Goal: Information Seeking & Learning: Learn about a topic

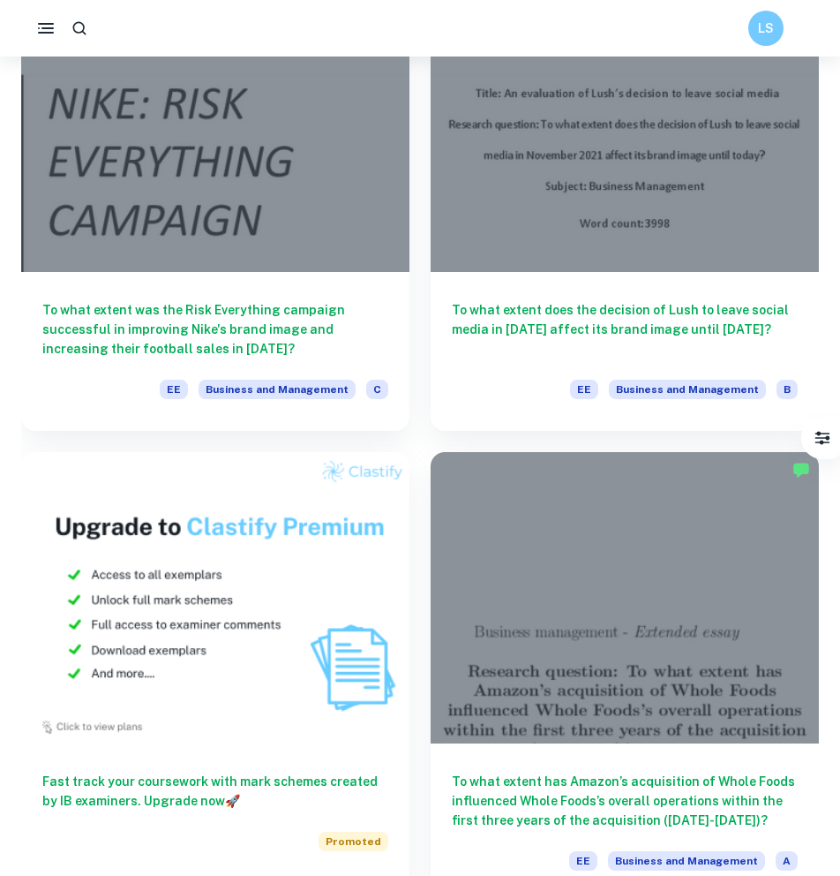
scroll to position [841, 0]
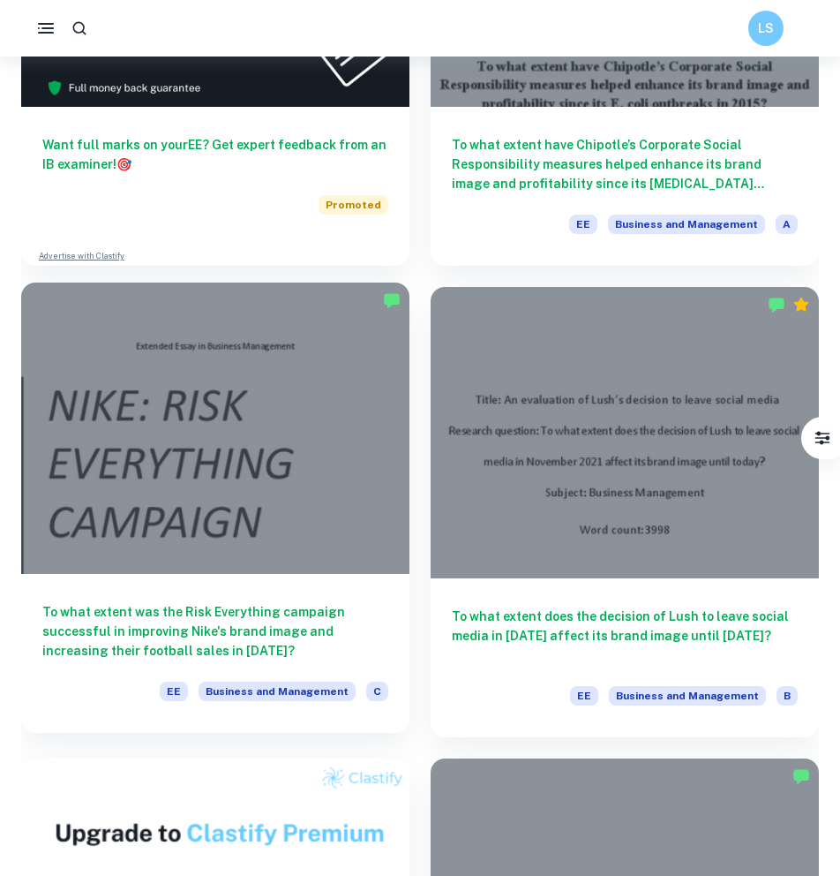
click at [286, 627] on h6 "To what extent was the Risk Everything campaign successful in improving Nike's …" at bounding box center [215, 631] width 346 height 58
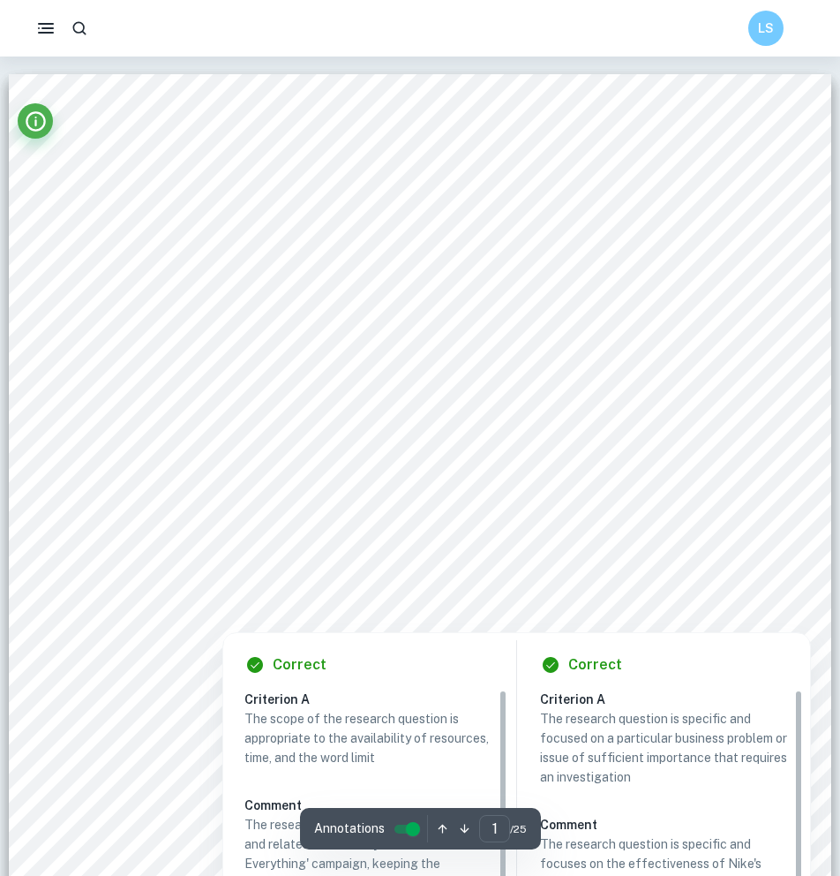
click at [283, 620] on div at bounding box center [296, 616] width 323 height 19
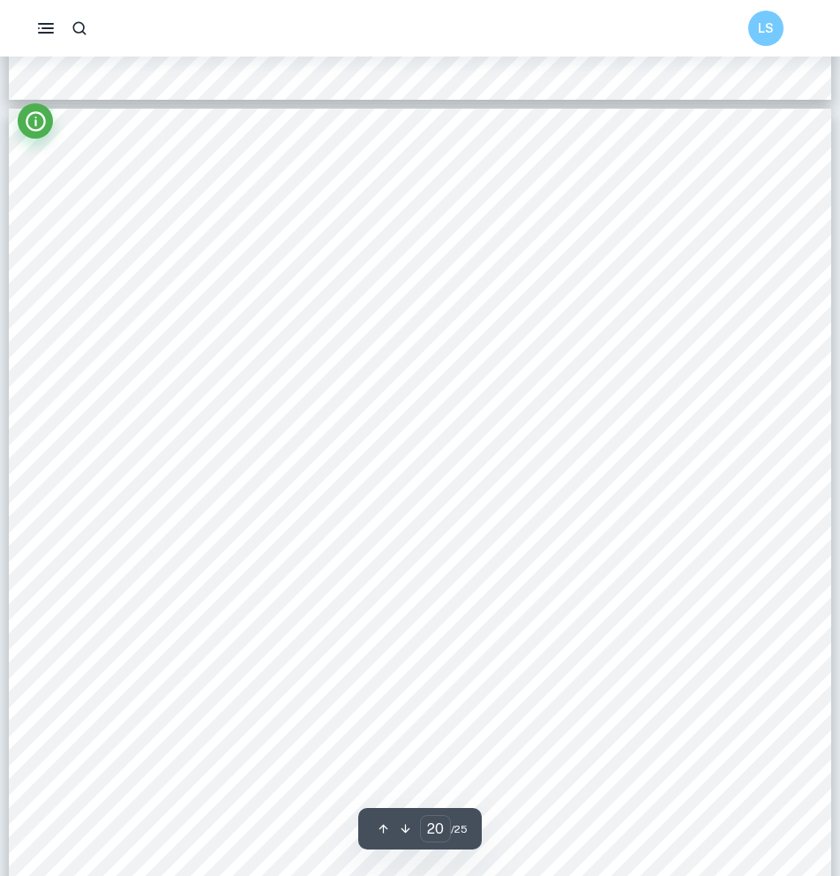
scroll to position [20884, 0]
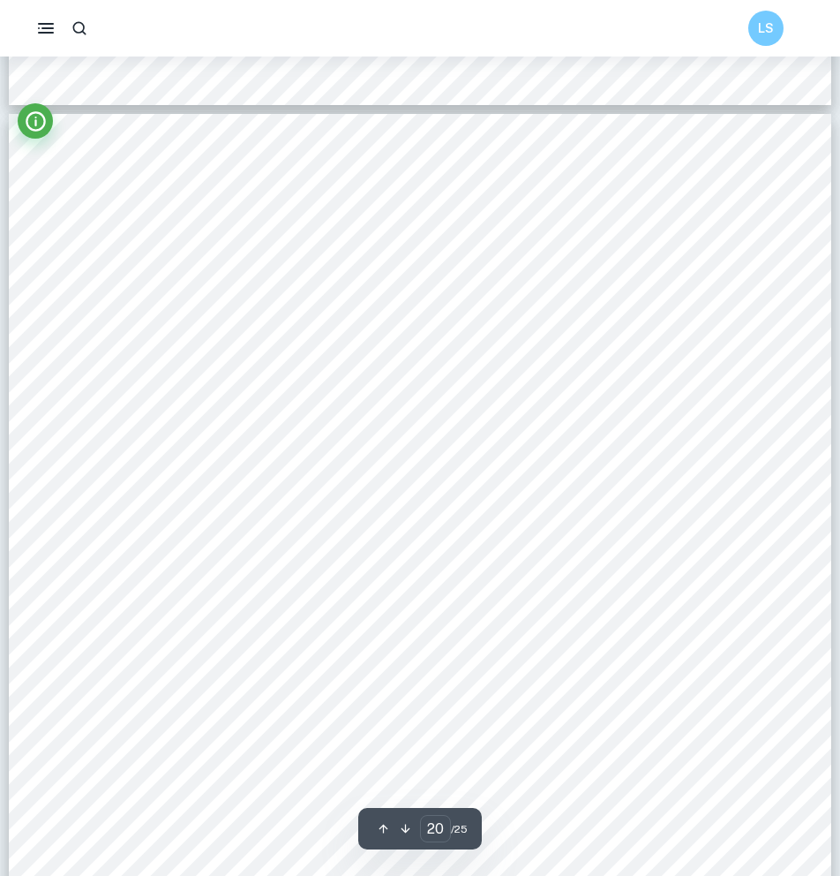
type input "2"
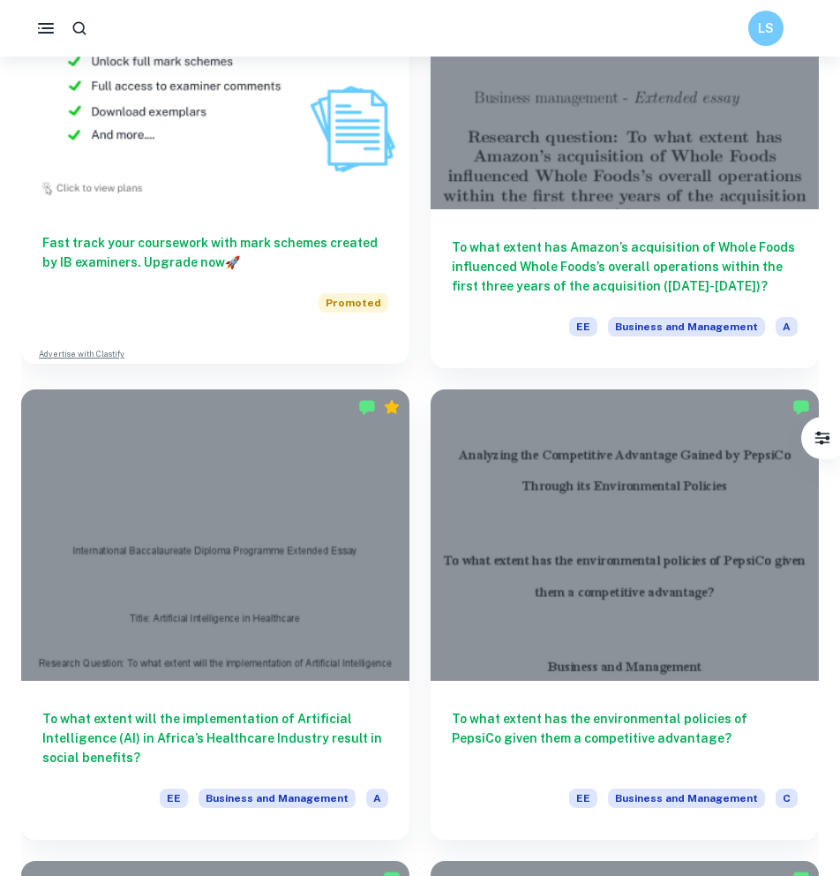
scroll to position [1685, 0]
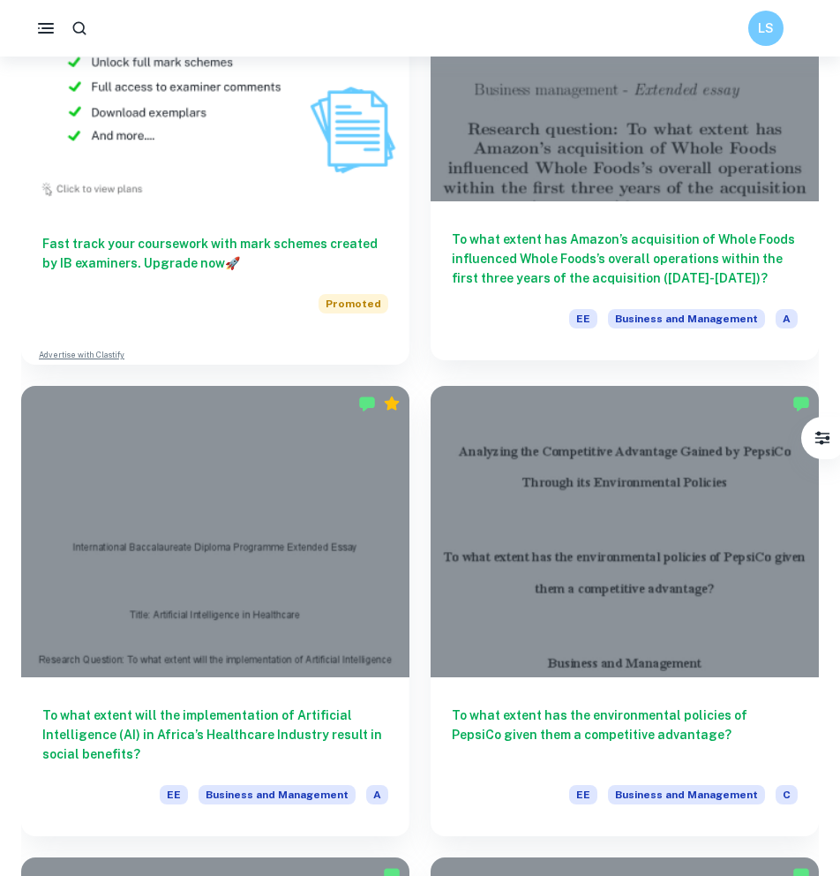
click at [467, 261] on h6 "To what extent has Amazon’s acquisition of Whole Foods influenced Whole Foods’s…" at bounding box center [625, 259] width 346 height 58
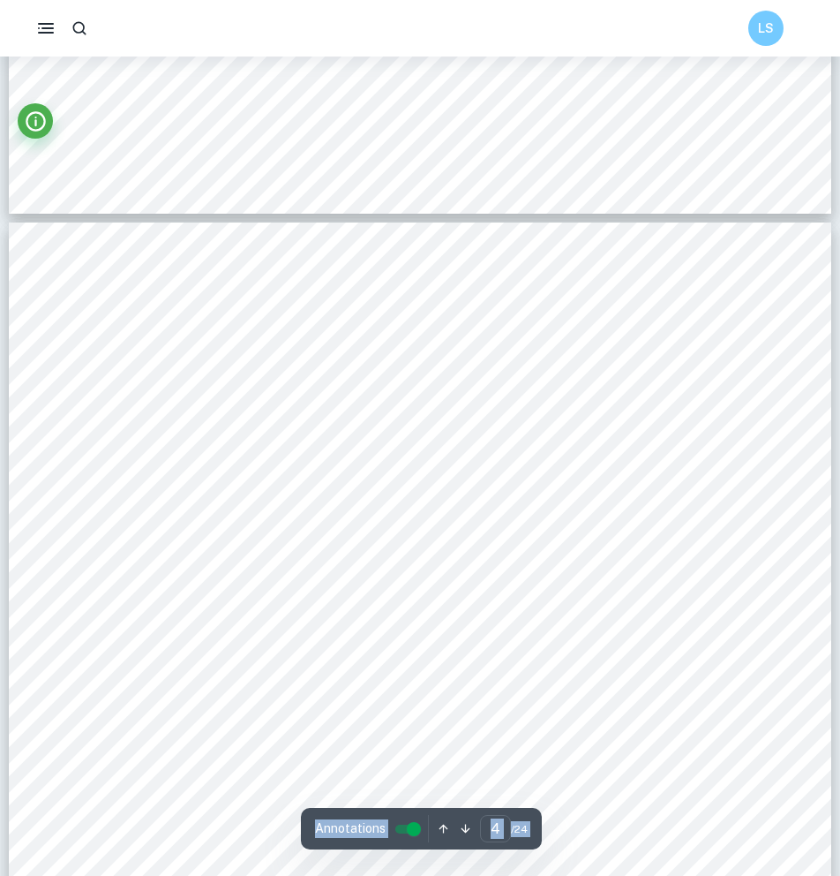
scroll to position [3350, 0]
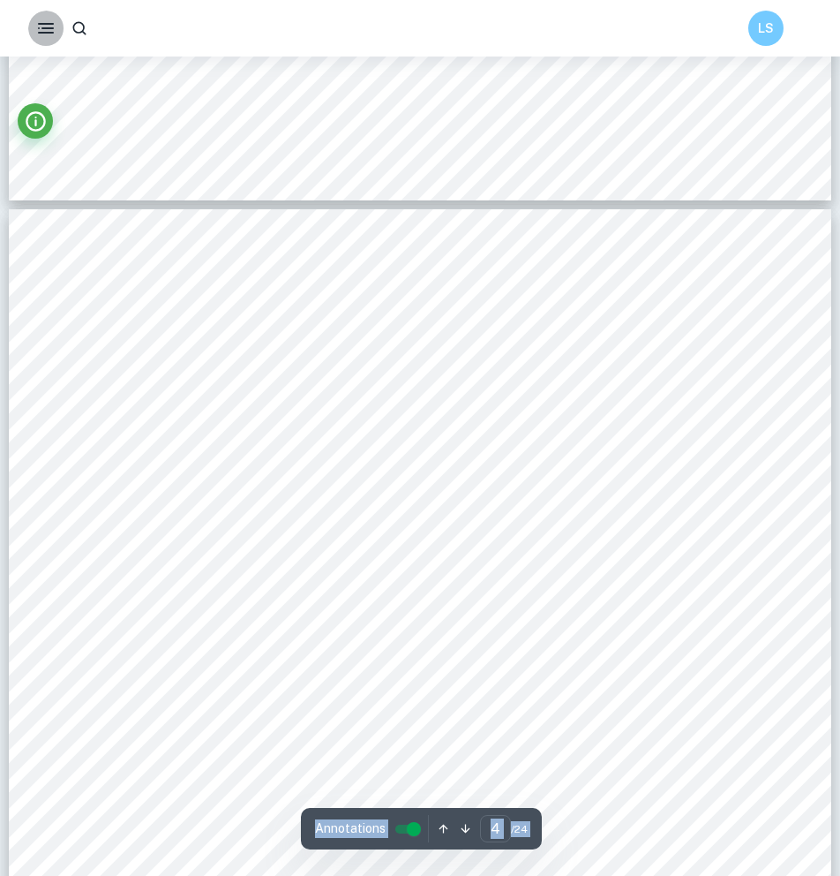
click at [44, 27] on icon "button" at bounding box center [45, 28] width 21 height 21
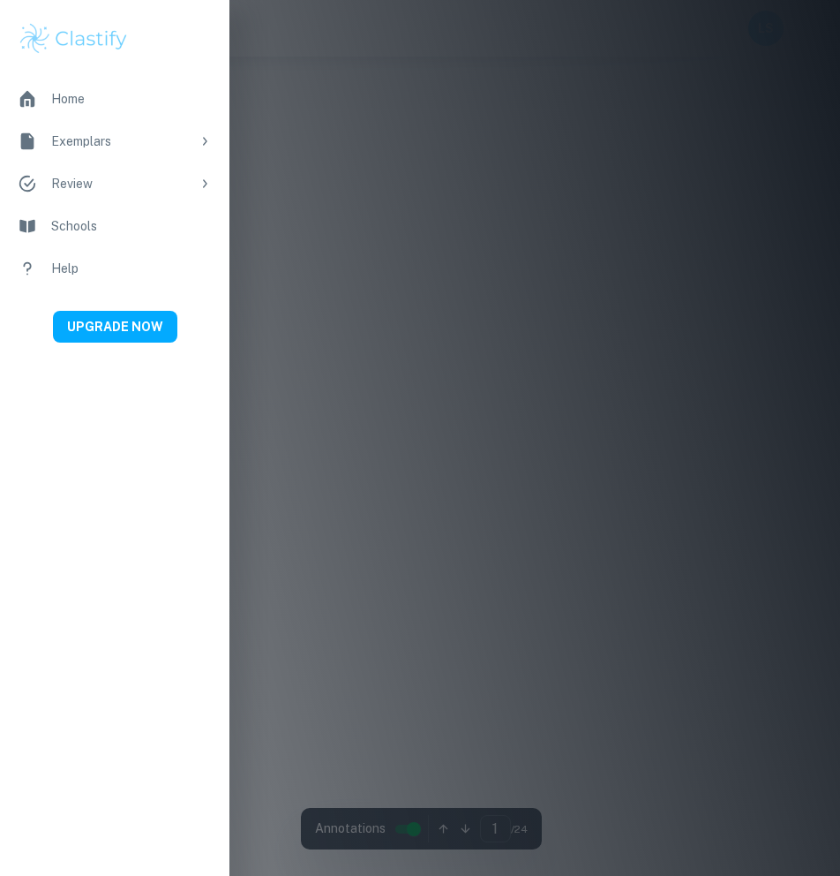
click at [348, 135] on div at bounding box center [420, 438] width 840 height 876
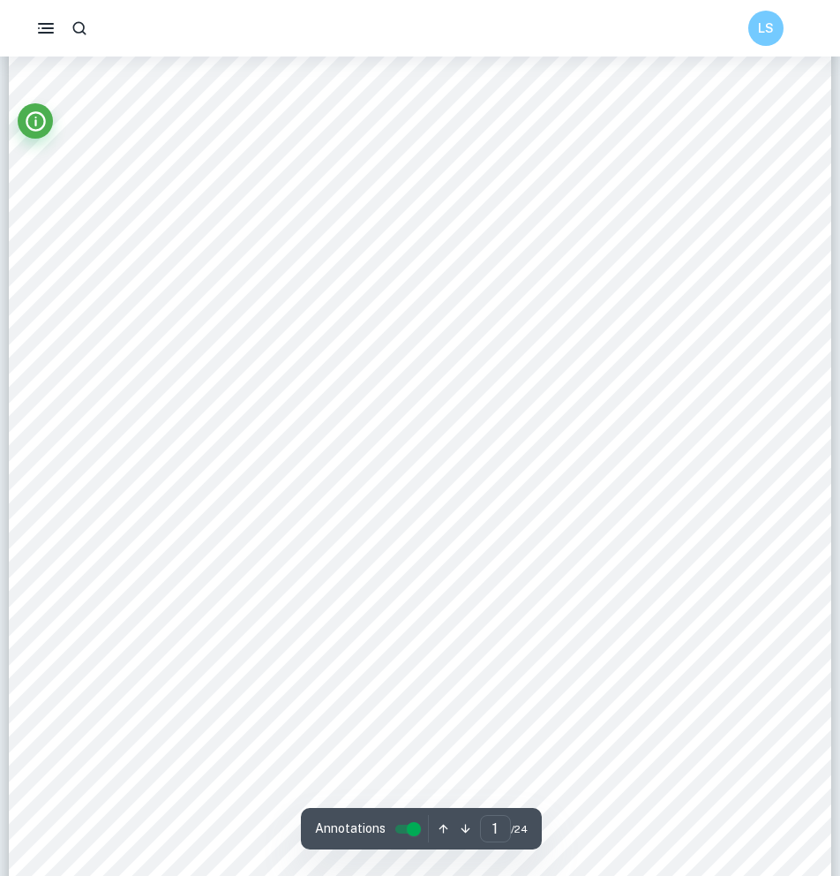
scroll to position [165, 0]
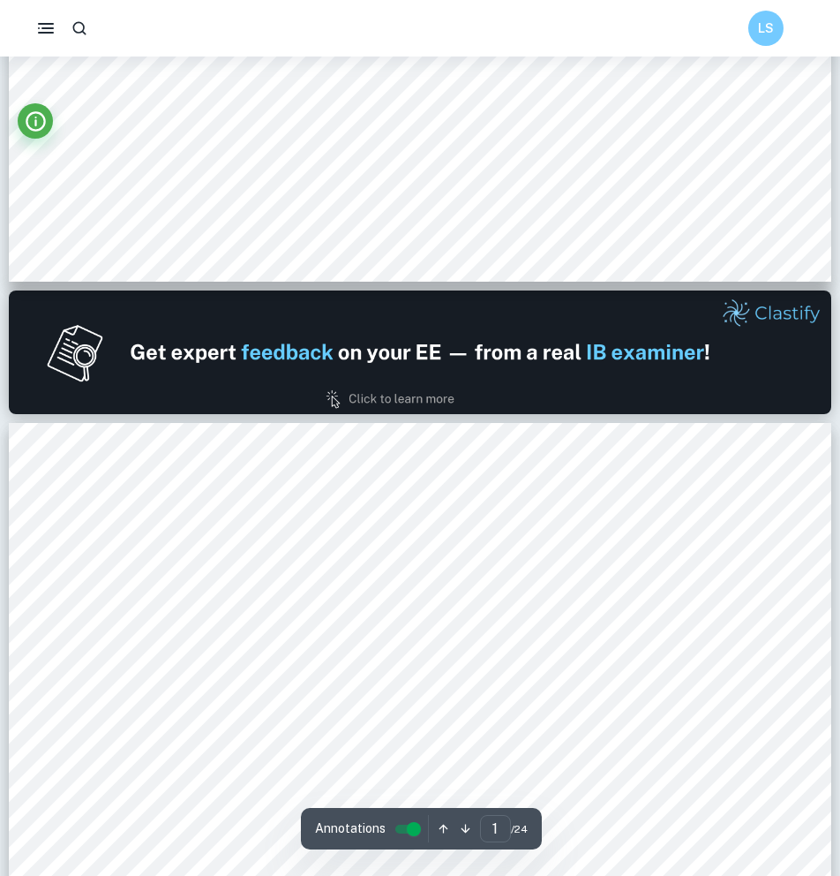
type input "2"
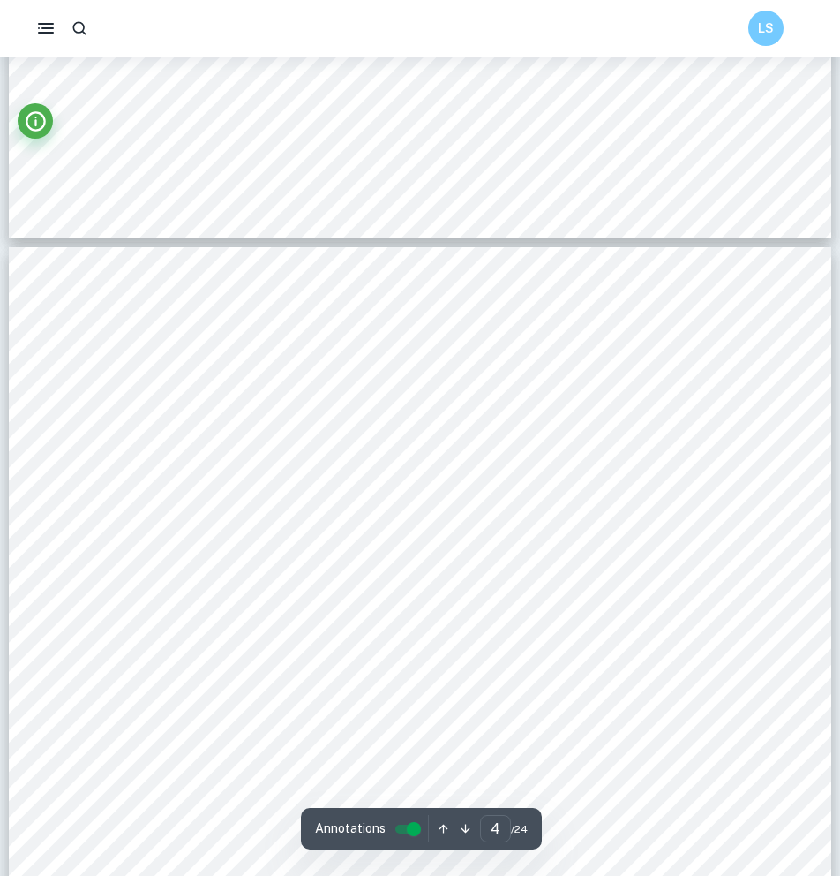
scroll to position [3329, 0]
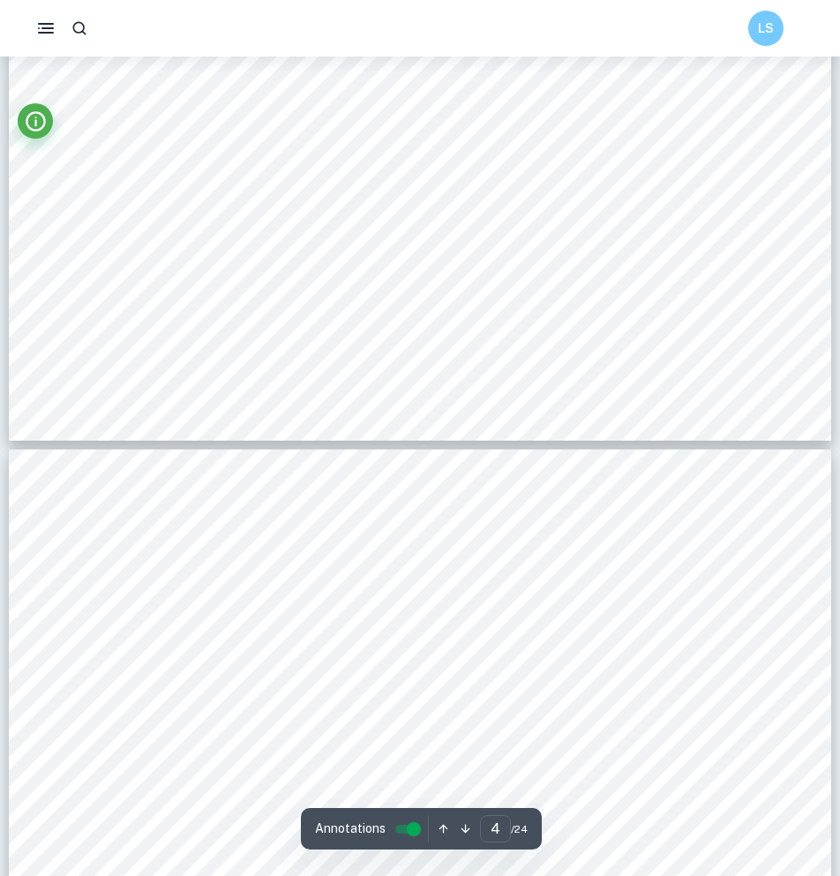
type input "3"
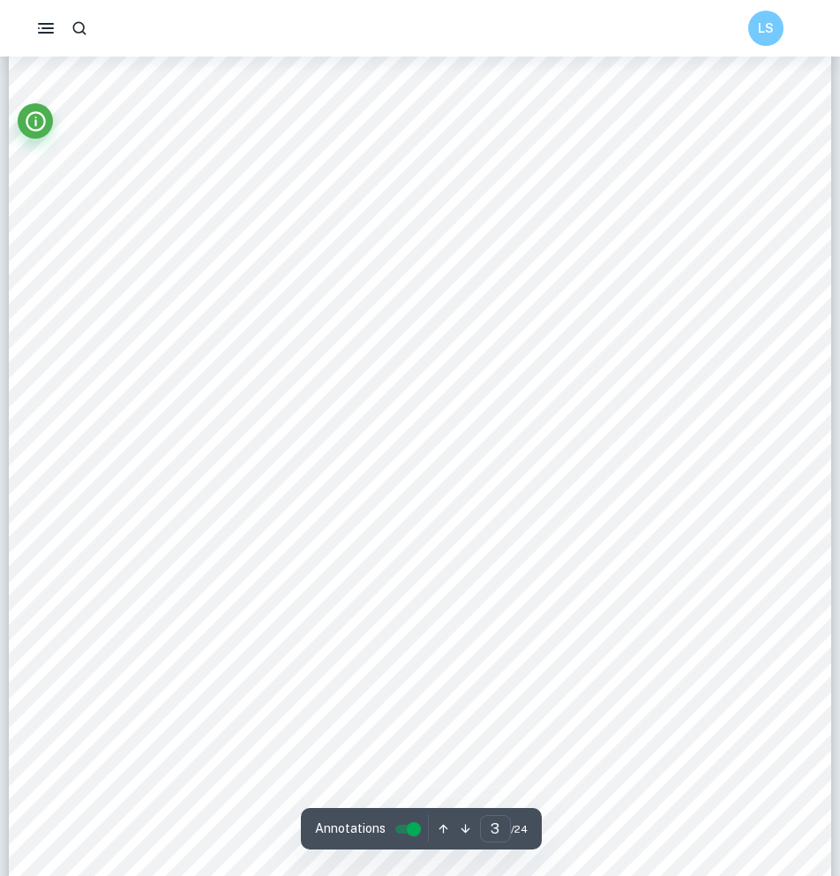
scroll to position [2567, 0]
